Goal: Information Seeking & Learning: Learn about a topic

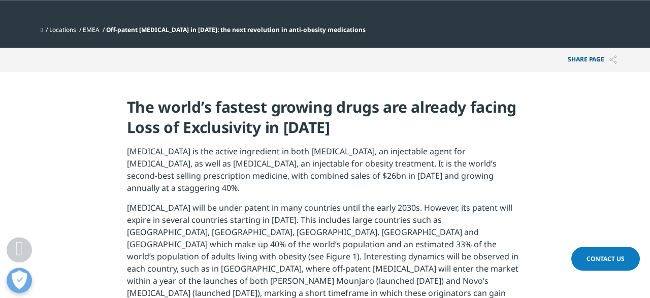
scroll to position [423, 0]
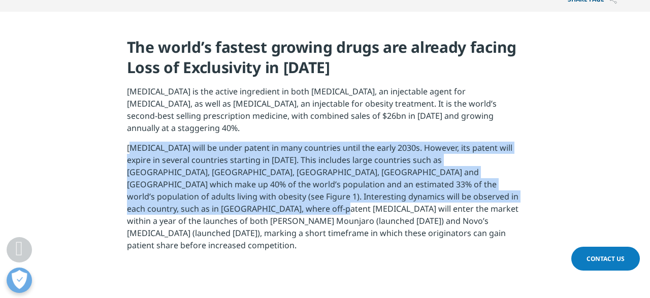
drag, startPoint x: 129, startPoint y: 137, endPoint x: 178, endPoint y: 195, distance: 75.7
click at [178, 195] on p "Semaglutide will be under patent in many countries until the early 2030s. Howev…" at bounding box center [325, 200] width 397 height 117
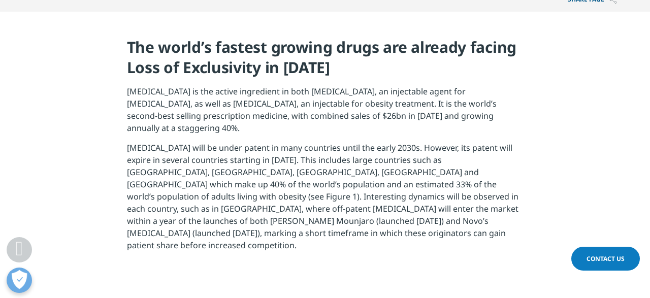
click at [205, 226] on p "Semaglutide will be under patent in many countries until the early 2030s. Howev…" at bounding box center [325, 200] width 397 height 117
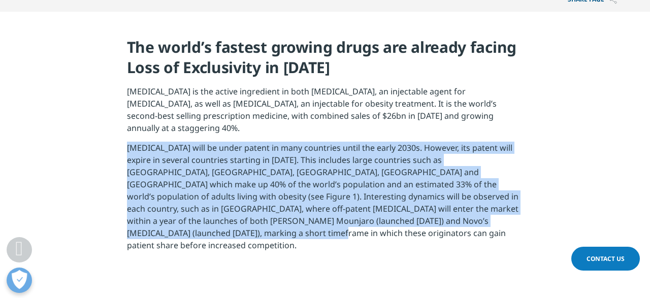
drag, startPoint x: 178, startPoint y: 223, endPoint x: 109, endPoint y: 136, distance: 111.4
click at [109, 136] on section "The world’s fastest growing drugs are already facing Loss of Exclusivity in 202…" at bounding box center [325, 148] width 650 height 273
copy p "Semaglutide will be under patent in many countries until the early 2030s. Howev…"
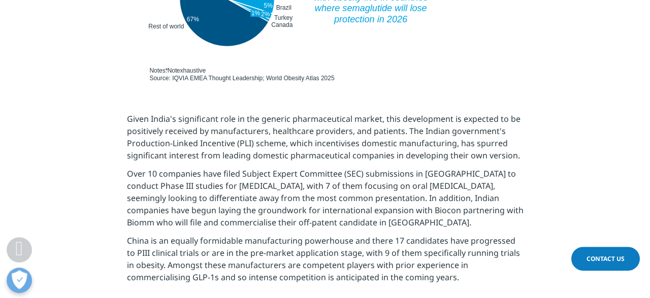
scroll to position [845, 0]
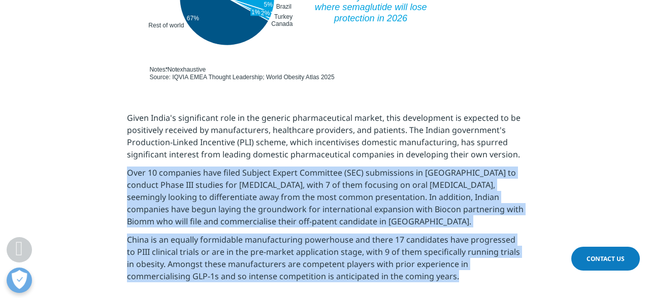
drag, startPoint x: 399, startPoint y: 252, endPoint x: 111, endPoint y: 148, distance: 306.0
copy div "Over 10 companies have filed Subject Expert Committee (SEC) submissions in Indi…"
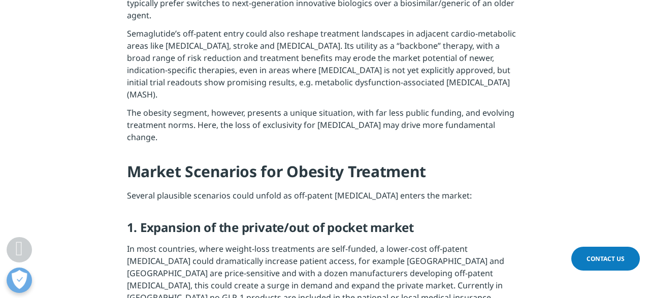
scroll to position [1321, 0]
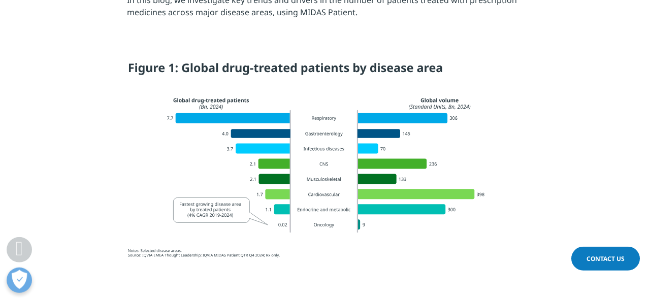
scroll to position [638, 0]
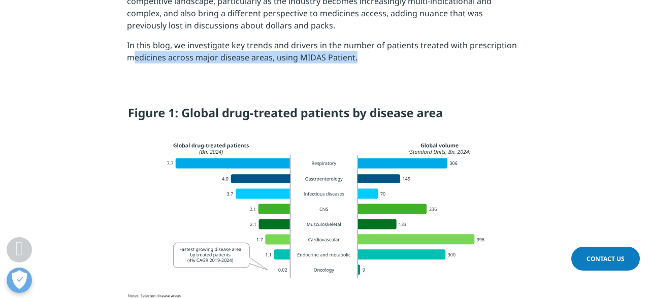
drag, startPoint x: 135, startPoint y: 88, endPoint x: 259, endPoint y: 194, distance: 162.9
click at [310, 92] on section "Whilst we typically view the pharmaceutical industry through medicines sales an…" at bounding box center [325, 9] width 650 height 176
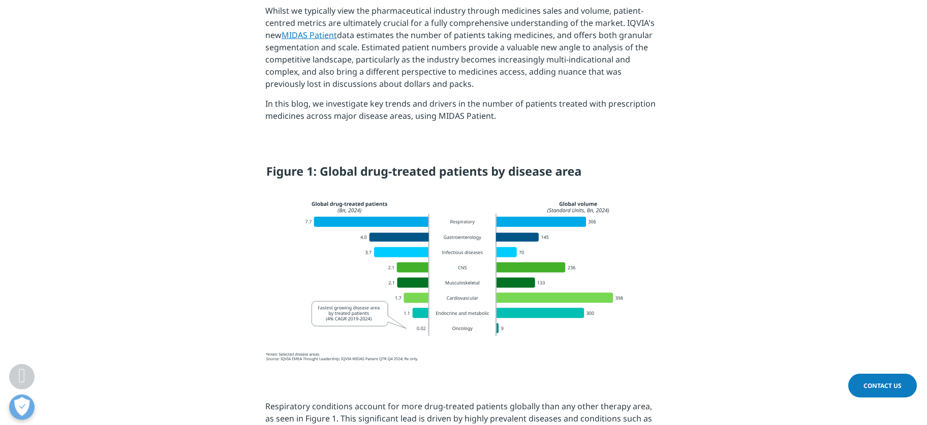
scroll to position [579, 0]
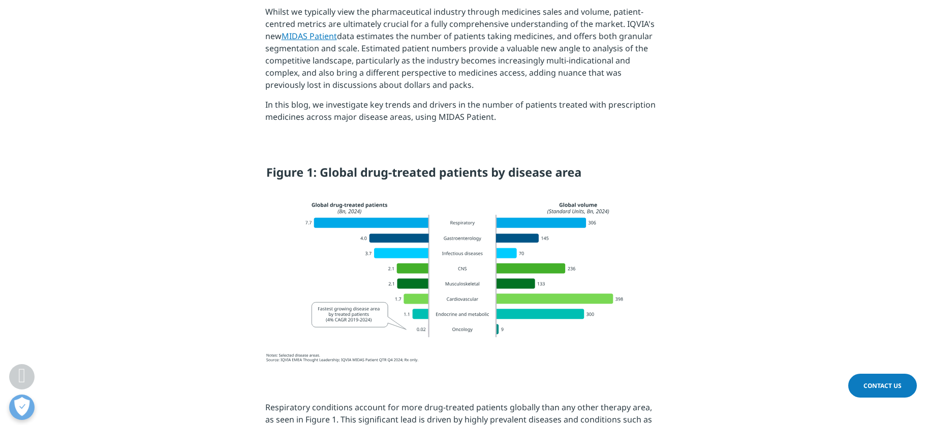
click at [547, 223] on img at bounding box center [463, 265] width 411 height 218
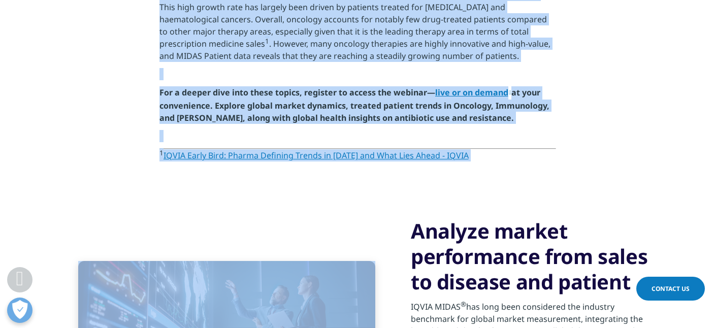
scroll to position [1291, 0]
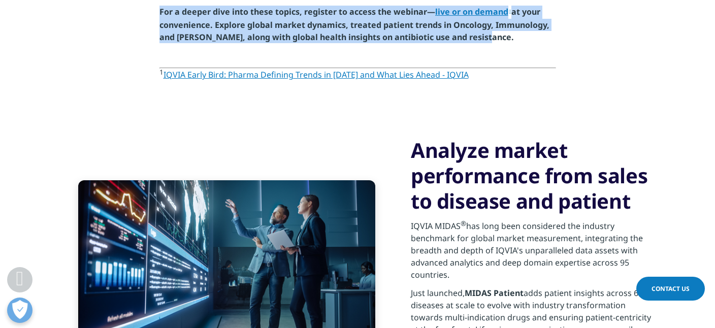
drag, startPoint x: 160, startPoint y: 137, endPoint x: 481, endPoint y: 30, distance: 338.5
copy div "Respiratory conditions account for more drug-treated patients globally than any…"
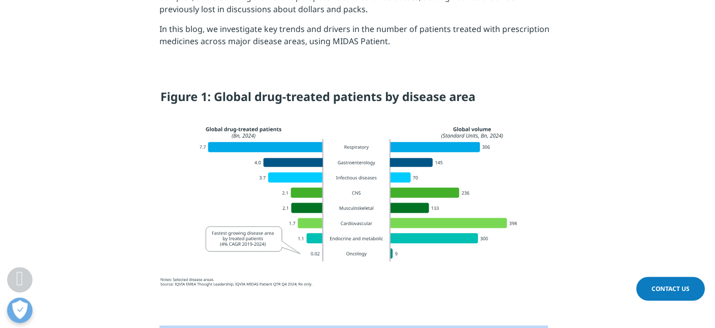
scroll to position [648, 0]
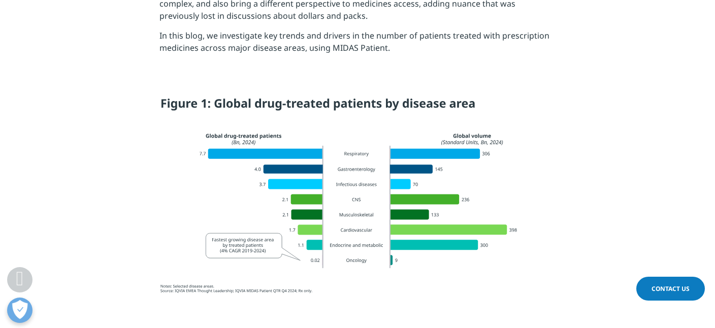
click at [581, 209] on div at bounding box center [357, 197] width 569 height 220
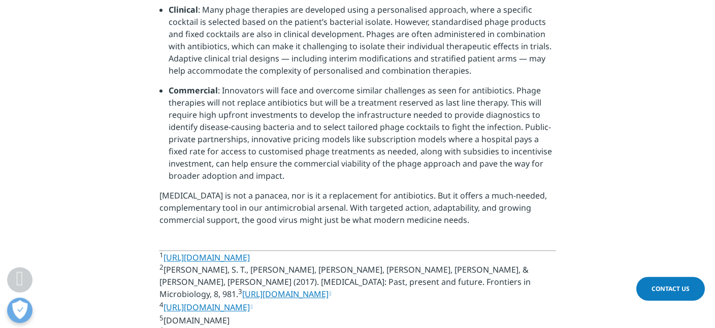
scroll to position [2360, 0]
